Goal: Navigation & Orientation: Find specific page/section

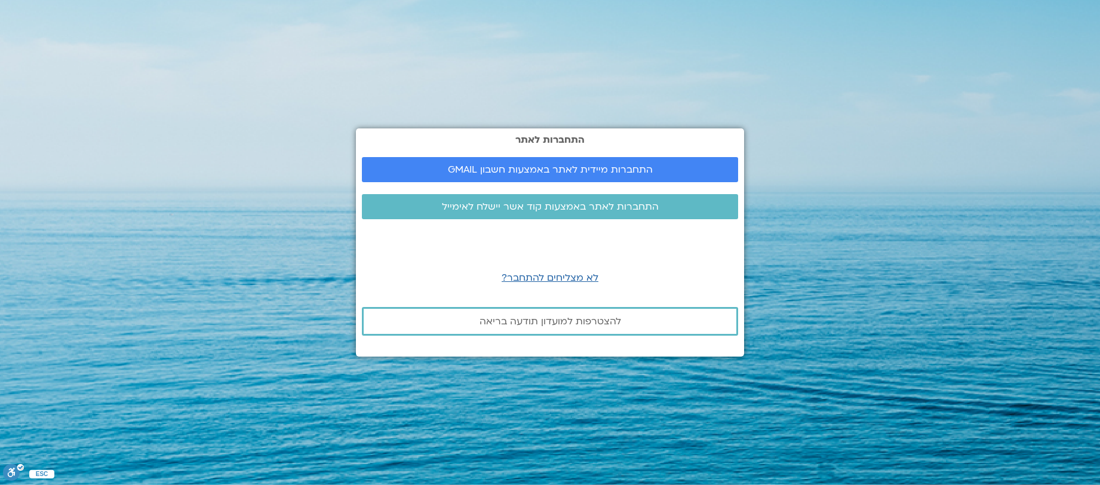
click at [832, 370] on section "התחברות לאתר התחברות מיידית לאתר באמצעות חשבון GMAIL התחברות לאתר באמצעות קוד א…" at bounding box center [550, 242] width 1100 height 485
click at [605, 166] on span "התחברות מיידית לאתר באמצעות חשבון GMAIL" at bounding box center [550, 169] width 205 height 11
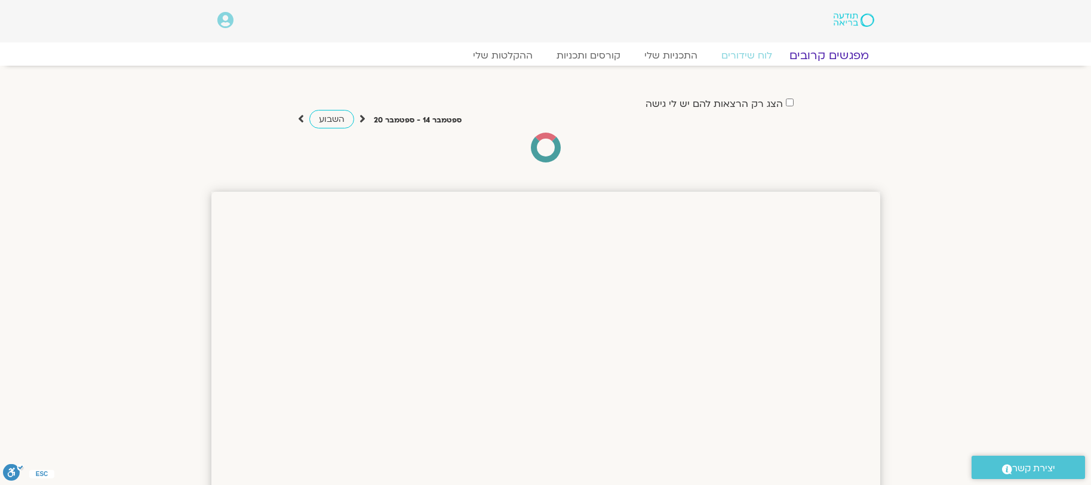
click at [840, 57] on link "מפגשים קרובים" at bounding box center [828, 55] width 108 height 14
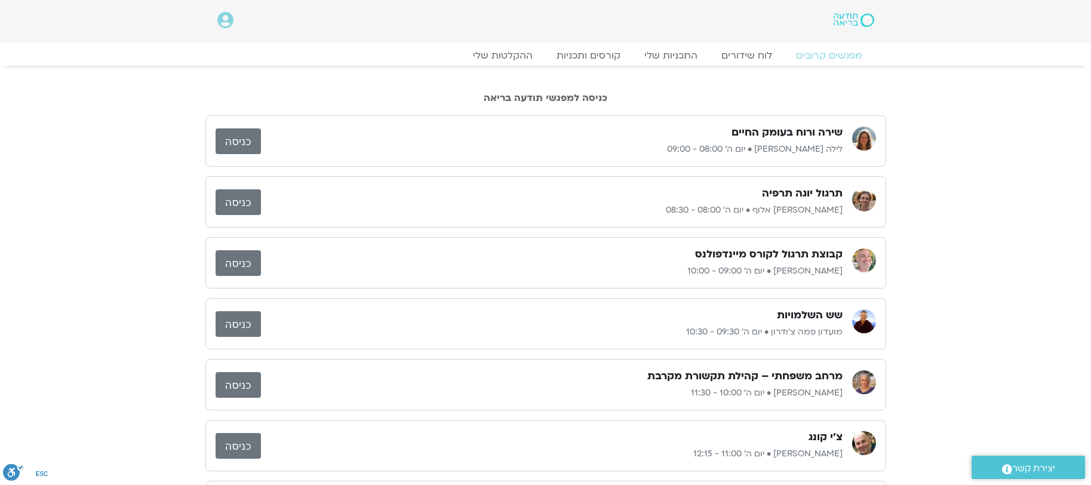
click at [239, 141] on link "כניסה" at bounding box center [237, 141] width 45 height 26
